Goal: Task Accomplishment & Management: Manage account settings

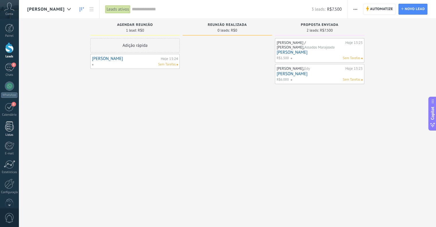
scroll to position [8, 0]
click at [11, 183] on div at bounding box center [10, 184] width 10 height 10
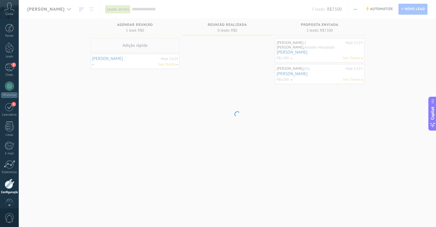
scroll to position [11, 0]
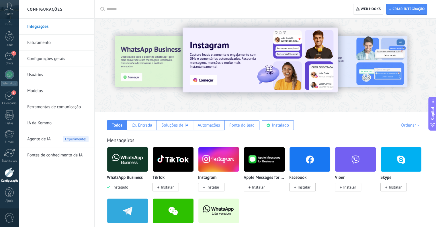
click at [325, 119] on div "Todos Cx. Entrada Soluções de IA Automações Fonte do lead Instalado Minhas insc…" at bounding box center [265, 121] width 330 height 18
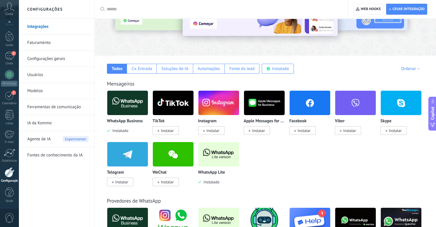
scroll to position [57, 0]
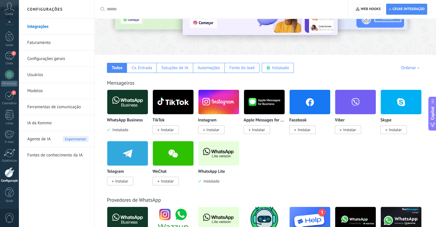
click at [230, 157] on img at bounding box center [218, 153] width 41 height 28
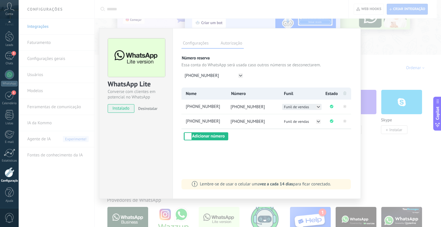
click at [320, 107] on icon at bounding box center [318, 106] width 5 height 5
click at [342, 147] on div "Configurações Autorização Esta aba registra os usuários que permitiram acesso à…" at bounding box center [266, 113] width 188 height 171
click at [318, 122] on icon at bounding box center [318, 121] width 3 height 1
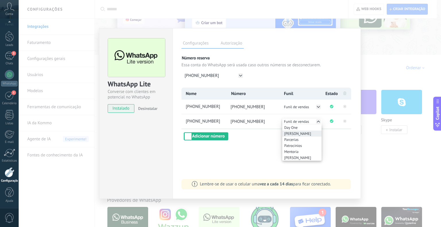
click at [304, 135] on li "[PERSON_NAME]" at bounding box center [301, 133] width 39 height 6
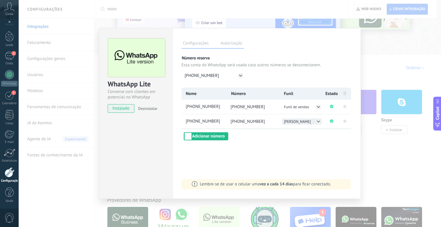
click at [313, 121] on button "[PERSON_NAME]" at bounding box center [301, 121] width 39 height 6
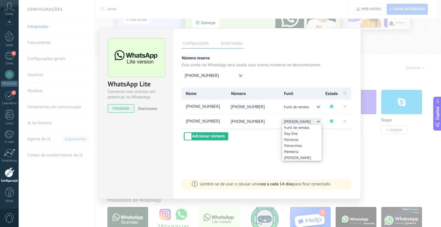
click at [313, 121] on div "Funil de vendas Day One Parcerias Patrocínios Mentoria [PERSON_NAME]" at bounding box center [301, 136] width 39 height 36
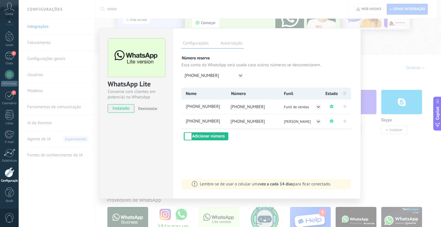
click at [367, 151] on div "WhatsApp Lite Converse com clientes em potencial no WhatsApp instalado Desinsta…" at bounding box center [230, 113] width 422 height 227
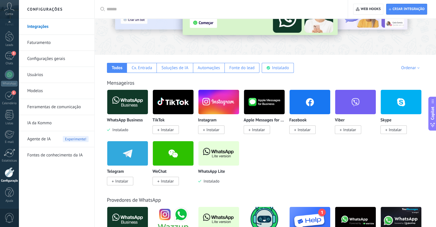
click at [199, 154] on img at bounding box center [218, 153] width 41 height 28
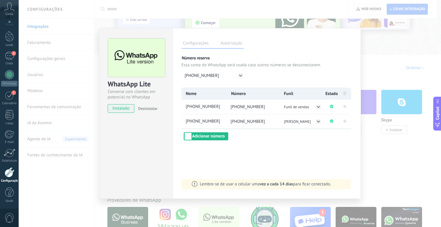
click at [378, 145] on div "WhatsApp Lite Converse com clientes em potencial no WhatsApp instalado Desinsta…" at bounding box center [230, 113] width 422 height 227
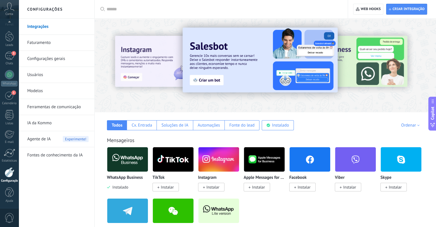
scroll to position [0, 0]
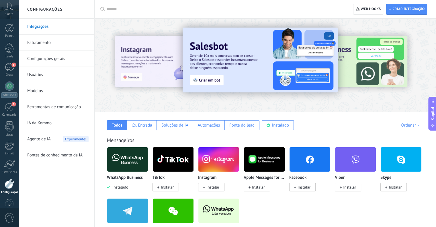
click at [7, 12] on span "Conta" at bounding box center [9, 14] width 8 height 4
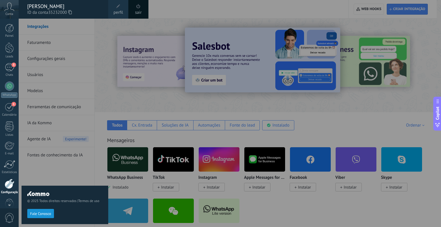
click at [135, 10] on link "sair" at bounding box center [138, 12] width 7 height 6
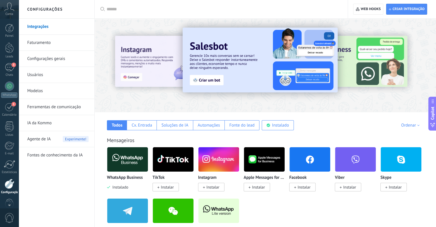
scroll to position [11, 0]
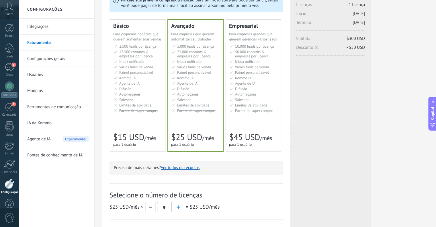
scroll to position [57, 0]
